Goal: Transaction & Acquisition: Purchase product/service

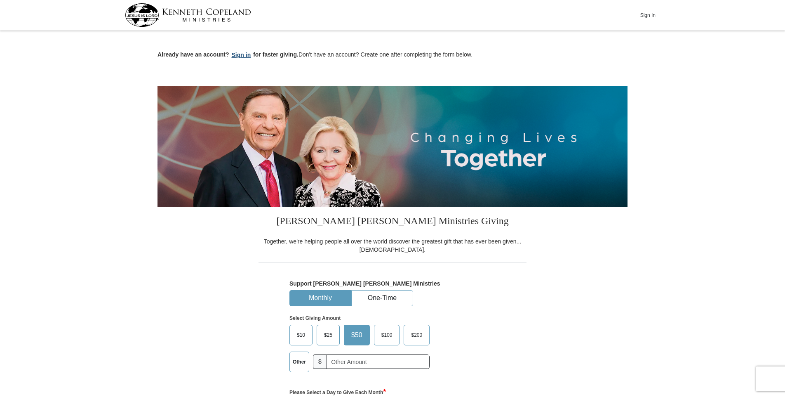
click at [239, 57] on button "Sign in" at bounding box center [241, 54] width 24 height 9
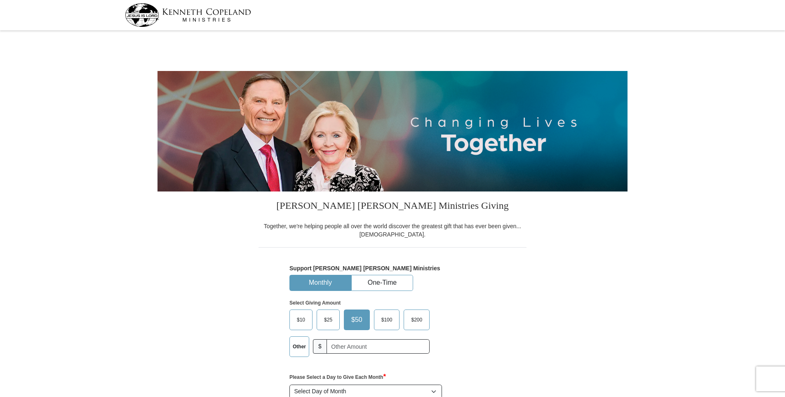
select select "IL"
click at [376, 281] on button "One-Time" at bounding box center [382, 282] width 61 height 15
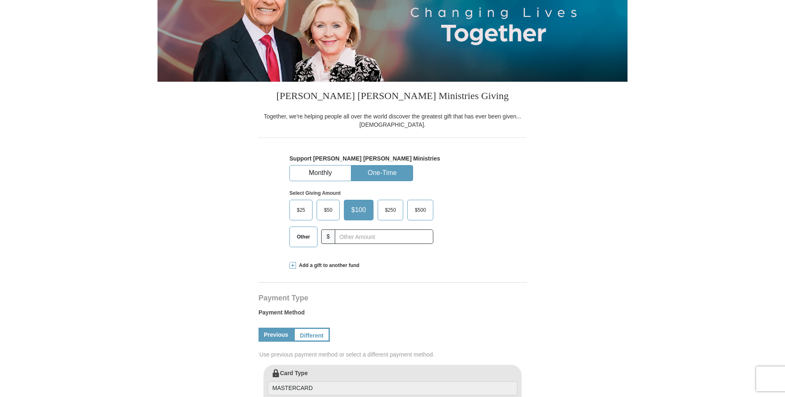
scroll to position [124, 0]
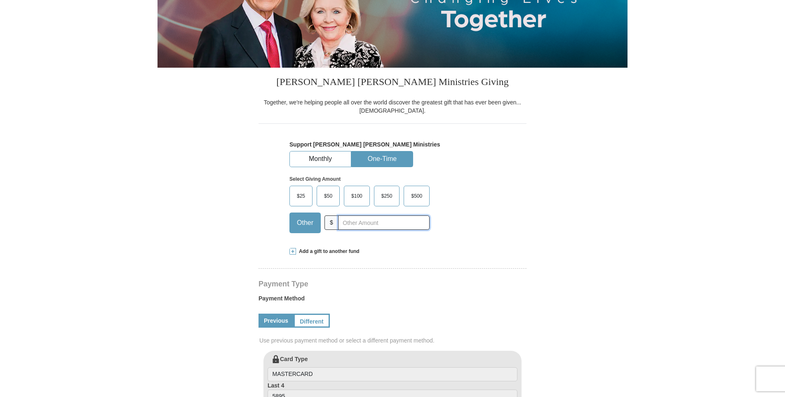
click at [356, 225] on input "text" at bounding box center [384, 222] width 92 height 14
type input "220.00"
click at [332, 252] on span "Add a gift to another fund" at bounding box center [328, 251] width 64 height 7
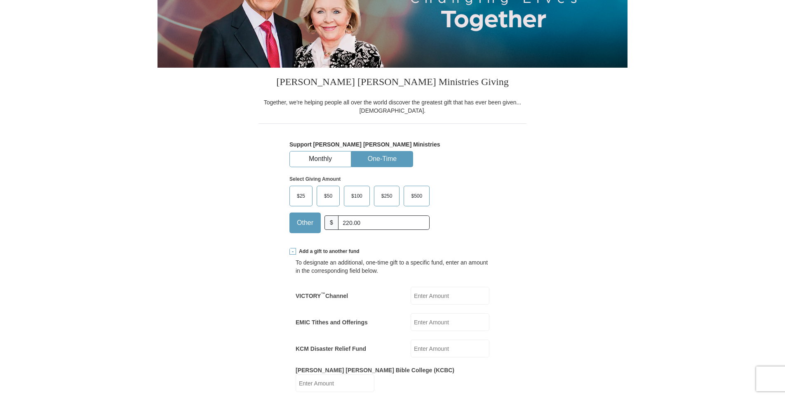
click at [307, 221] on span "Other" at bounding box center [305, 223] width 25 height 12
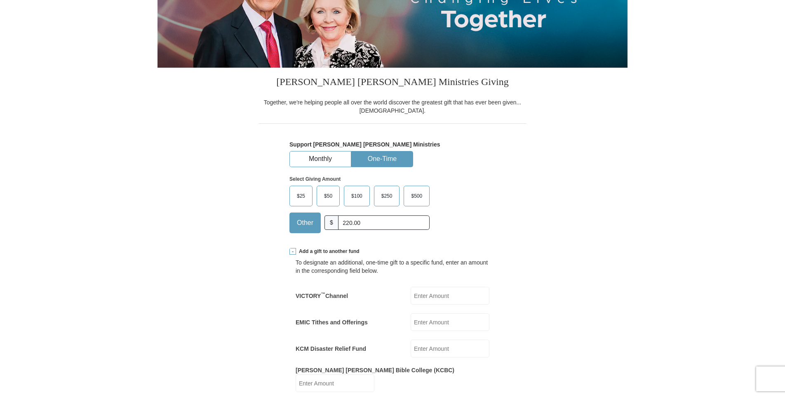
click at [0, 0] on input "Other" at bounding box center [0, 0] width 0 height 0
click at [307, 221] on span "Other" at bounding box center [305, 223] width 25 height 12
click at [0, 0] on input "Other" at bounding box center [0, 0] width 0 height 0
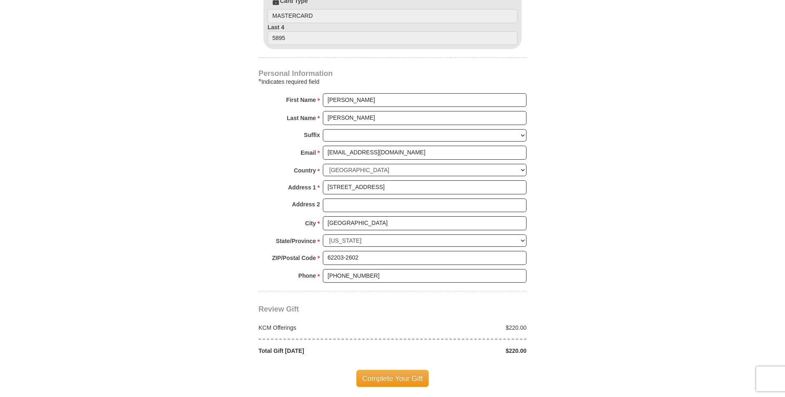
scroll to position [660, 0]
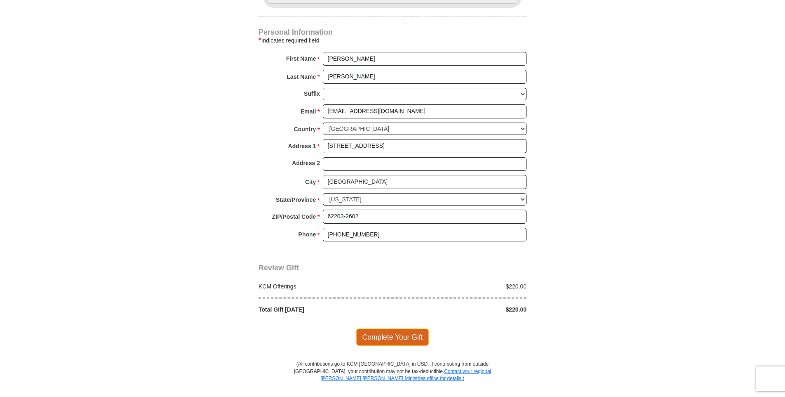
click at [392, 331] on span "Complete Your Gift" at bounding box center [392, 336] width 73 height 17
click at [0, 0] on div at bounding box center [0, 0] width 0 height 0
